Goal: Task Accomplishment & Management: Complete application form

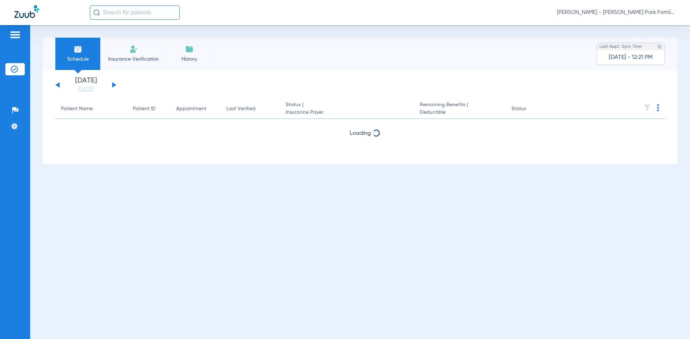
click at [144, 59] on span "Insurance Verification" at bounding box center [134, 59] width 56 height 7
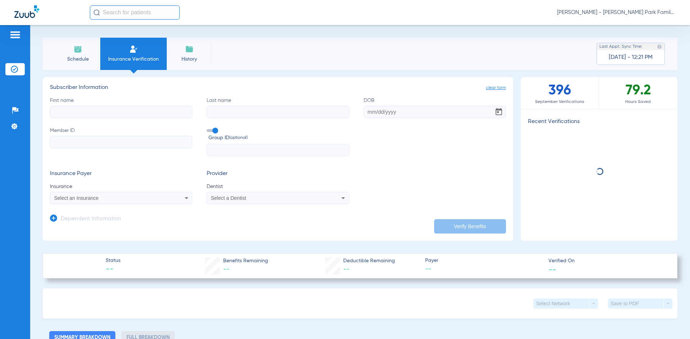
click at [101, 113] on input "First name" at bounding box center [121, 112] width 142 height 12
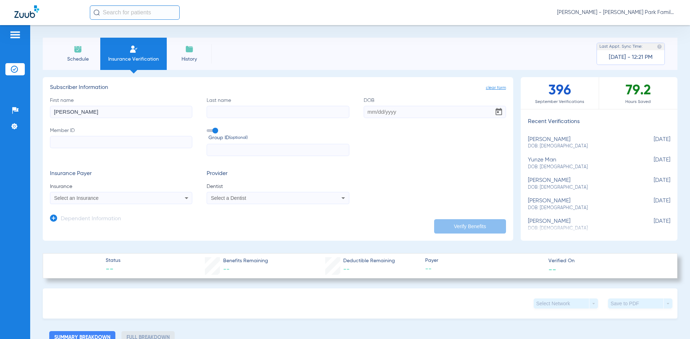
type input "[PERSON_NAME]"
click at [383, 119] on div "First name [PERSON_NAME] Last name [PERSON_NAME] DOB Member ID Group ID (option…" at bounding box center [278, 127] width 456 height 60
click at [380, 113] on input "DOB" at bounding box center [434, 112] width 142 height 12
type input "[DATE]"
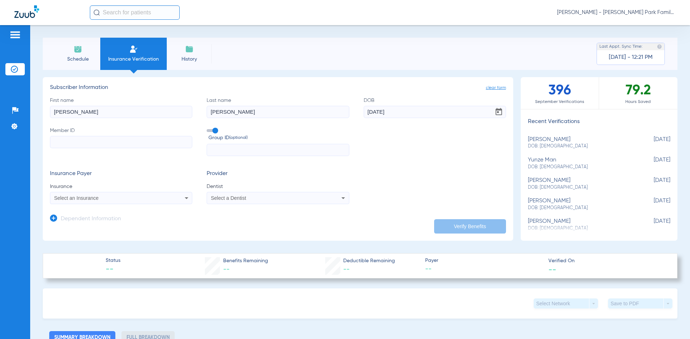
click at [95, 142] on input "Member ID" at bounding box center [121, 142] width 142 height 12
paste input "002160867"
type input "002160867"
click at [232, 150] on input "text" at bounding box center [277, 150] width 142 height 12
click at [136, 199] on div "Select an Insurance" at bounding box center [107, 198] width 107 height 5
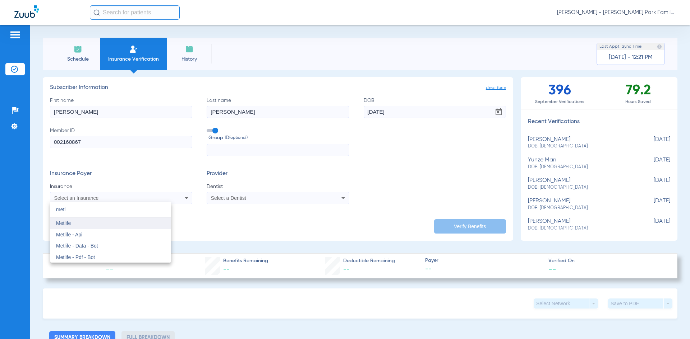
type input "metl"
click at [85, 226] on mat-option "Metlife" at bounding box center [110, 223] width 121 height 11
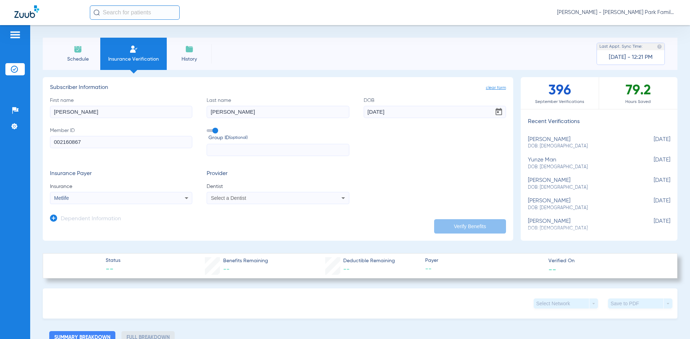
click at [218, 196] on span "Select a Dentist" at bounding box center [228, 198] width 35 height 6
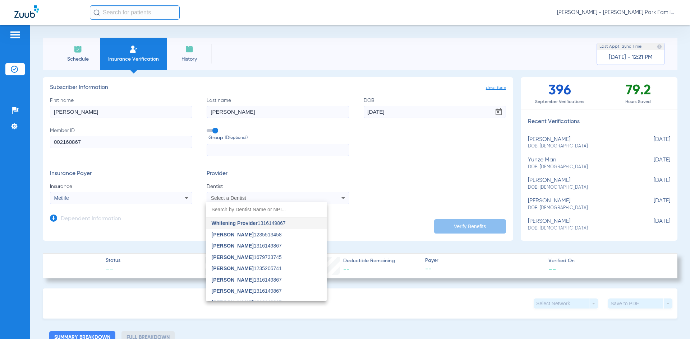
type input "t"
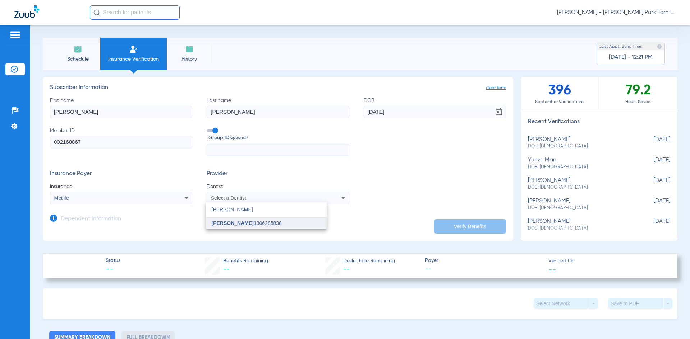
type input "[PERSON_NAME]"
click at [234, 223] on span "[PERSON_NAME]" at bounding box center [233, 224] width 42 height 6
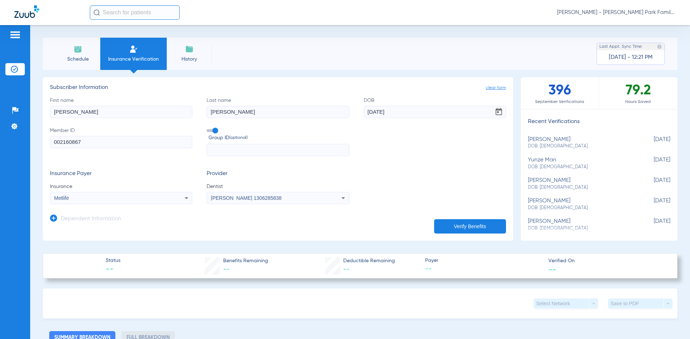
click at [435, 225] on button "Verify Benefits" at bounding box center [470, 226] width 72 height 14
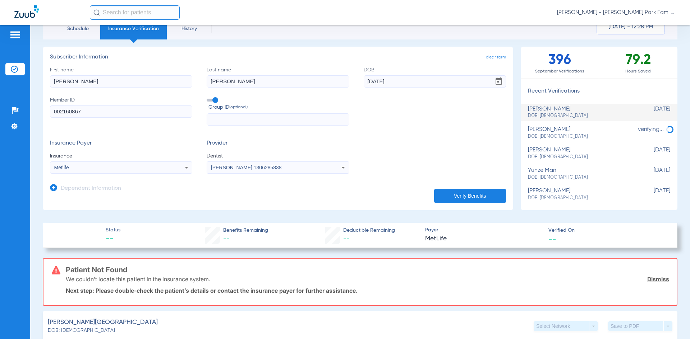
scroll to position [72, 0]
